Goal: Task Accomplishment & Management: Use online tool/utility

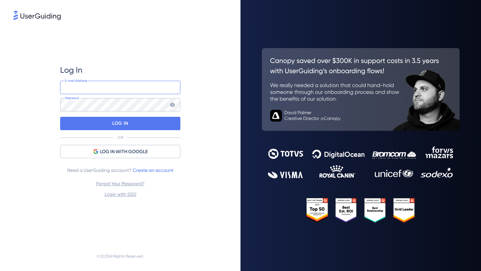
click at [123, 84] on input "email" at bounding box center [120, 87] width 120 height 13
click at [140, 85] on input "email" at bounding box center [120, 87] width 120 height 13
type input "[EMAIL_ADDRESS][DOMAIN_NAME]"
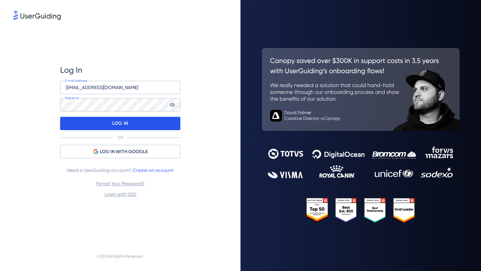
click at [140, 122] on div "LOG IN" at bounding box center [120, 123] width 120 height 13
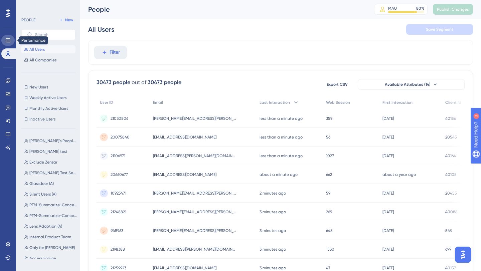
click at [6, 42] on icon at bounding box center [8, 40] width 4 height 4
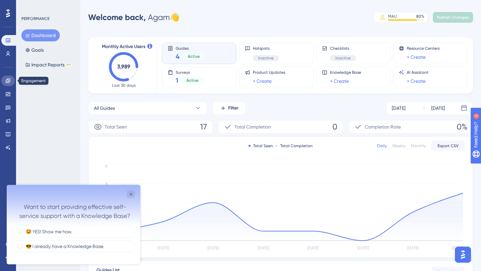
click at [7, 84] on link at bounding box center [7, 80] width 13 height 11
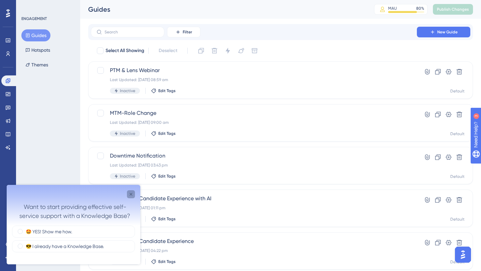
click at [130, 193] on icon "Close survey" at bounding box center [131, 194] width 3 height 3
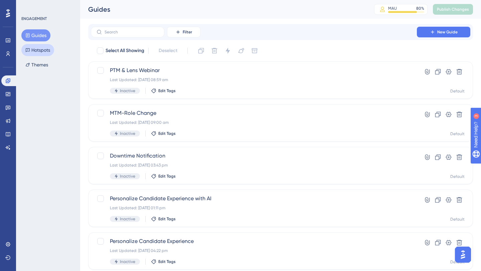
click at [43, 46] on button "Hotspots" at bounding box center [37, 50] width 33 height 12
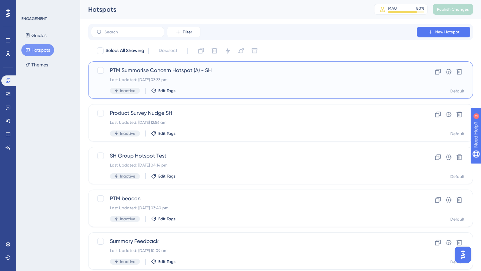
click at [203, 70] on span "PTM Summarise Concern Hotspot (A) - SH" at bounding box center [254, 70] width 288 height 8
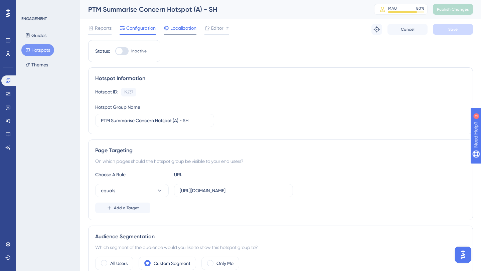
scroll to position [1, 0]
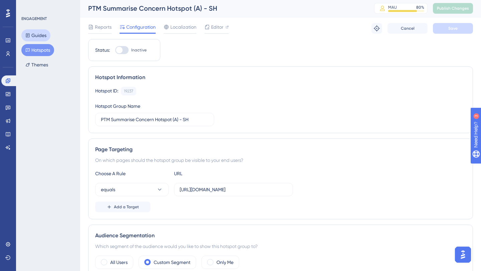
click at [46, 37] on button "Guides" at bounding box center [35, 35] width 29 height 12
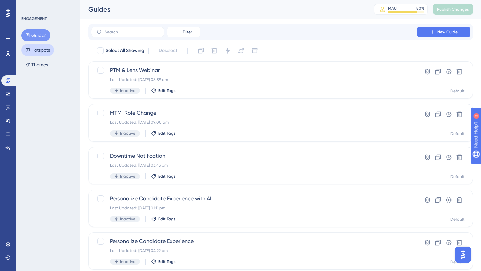
click at [43, 48] on button "Hotspots" at bounding box center [37, 50] width 33 height 12
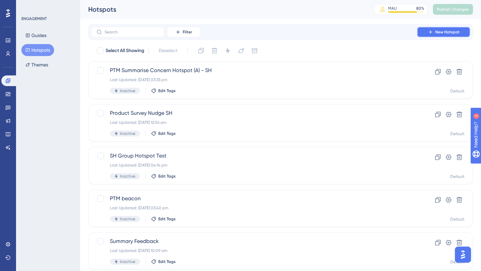
click at [431, 33] on icon at bounding box center [430, 31] width 5 height 5
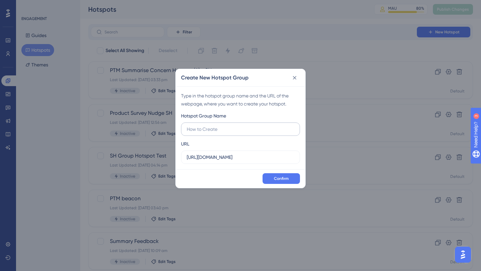
click at [228, 126] on input "text" at bounding box center [241, 129] width 108 height 7
click at [296, 77] on icon at bounding box center [294, 77] width 7 height 7
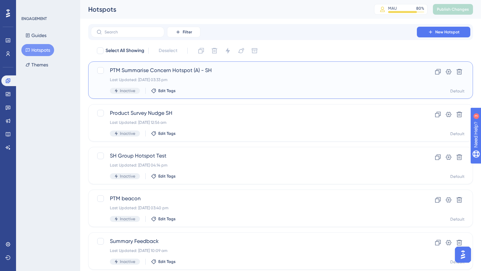
click at [164, 71] on span "PTM Summarise Concern Hotspot (A) - SH" at bounding box center [254, 70] width 288 height 8
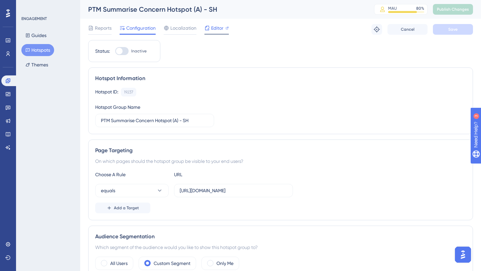
click at [212, 31] on span "Editor" at bounding box center [217, 28] width 12 height 8
click at [47, 37] on button "Guides" at bounding box center [35, 35] width 29 height 12
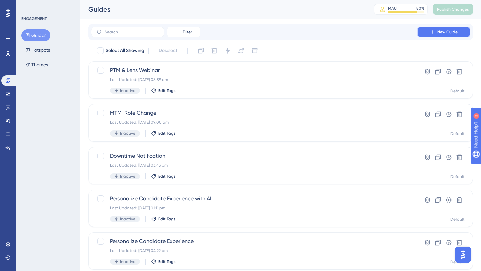
click at [457, 32] on span "New Guide" at bounding box center [447, 31] width 20 height 5
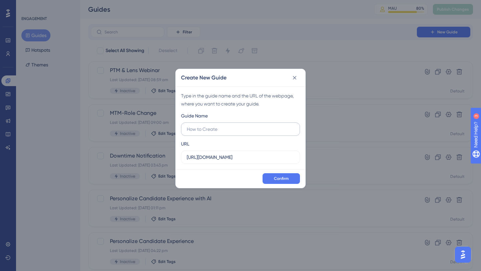
click at [211, 126] on input "text" at bounding box center [241, 129] width 108 height 7
click at [291, 76] on button at bounding box center [294, 77] width 11 height 11
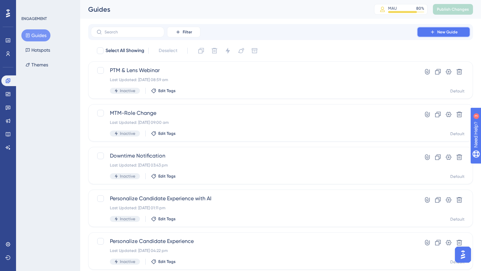
click at [430, 31] on icon at bounding box center [432, 31] width 5 height 5
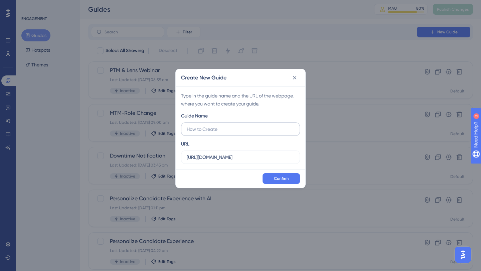
click at [201, 128] on input "text" at bounding box center [241, 129] width 108 height 7
type input "Automate Service Delivery"
click at [289, 179] on button "Confirm" at bounding box center [280, 178] width 37 height 11
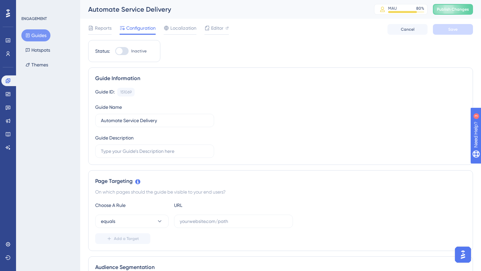
click at [8, 245] on icon at bounding box center [7, 244] width 5 height 5
